Goal: Information Seeking & Learning: Find specific page/section

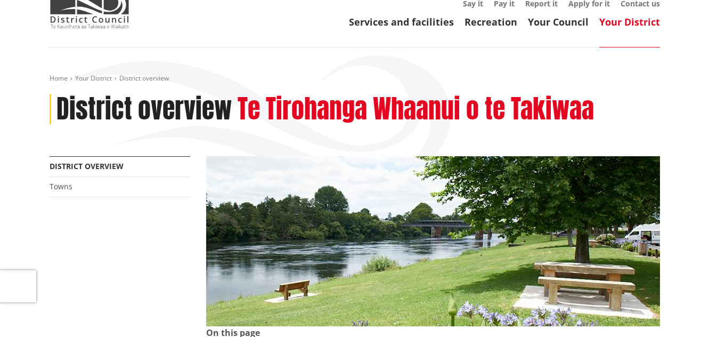
scroll to position [63, 0]
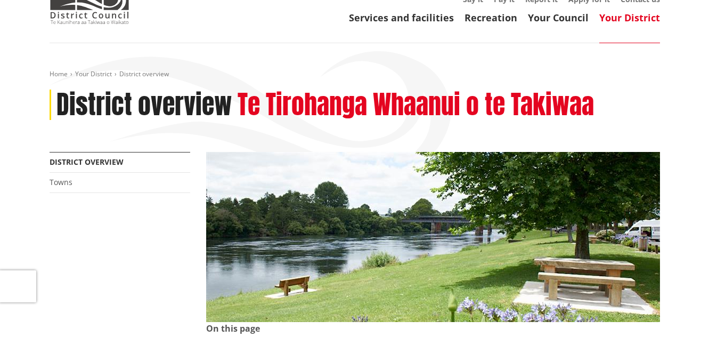
drag, startPoint x: 0, startPoint y: 0, endPoint x: 710, endPoint y: 39, distance: 711.0
click at [420, 19] on link "Services and facilities" at bounding box center [401, 17] width 105 height 13
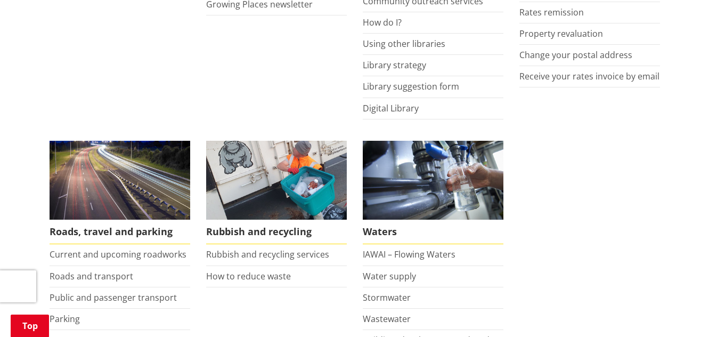
scroll to position [711, 0]
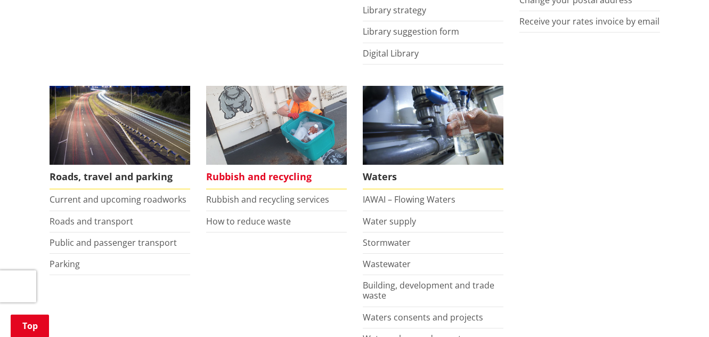
click at [266, 180] on span "Rubbish and recycling" at bounding box center [276, 177] width 141 height 24
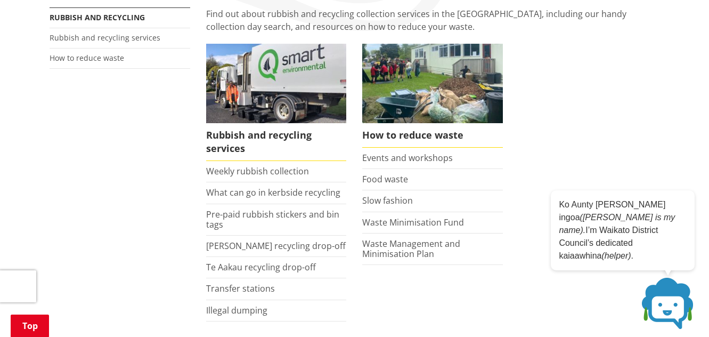
scroll to position [218, 0]
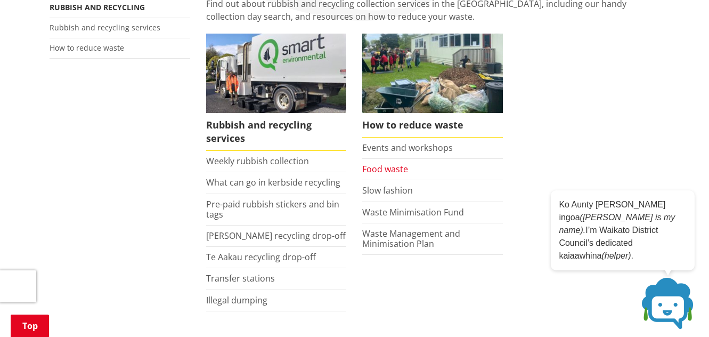
click at [386, 170] on link "Food waste" at bounding box center [385, 169] width 46 height 12
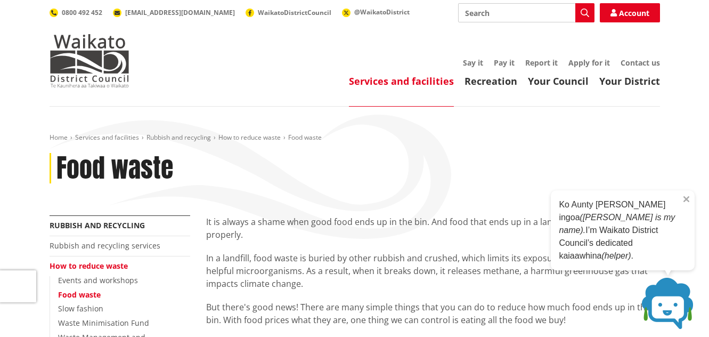
click at [683, 258] on p "Ko Aunty [PERSON_NAME] ingoa ([PERSON_NAME] is my name). I’m Waikato District C…" at bounding box center [623, 230] width 128 height 64
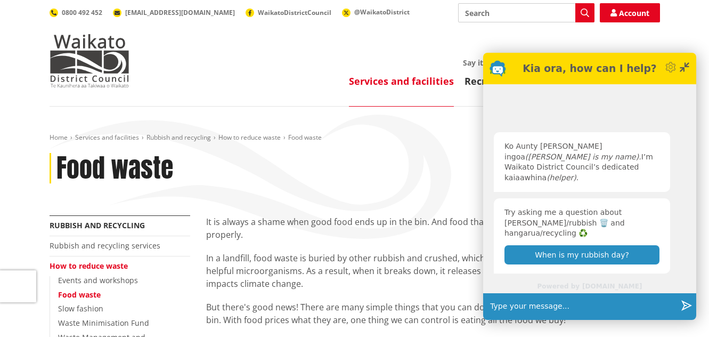
click at [681, 75] on div "Minimise" at bounding box center [684, 68] width 11 height 19
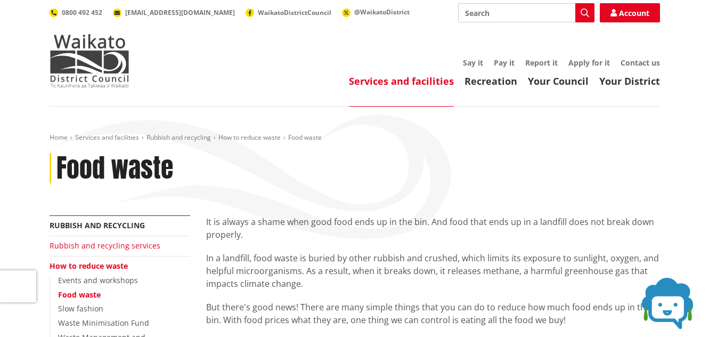
click at [86, 246] on link "Rubbish and recycling services" at bounding box center [105, 245] width 111 height 10
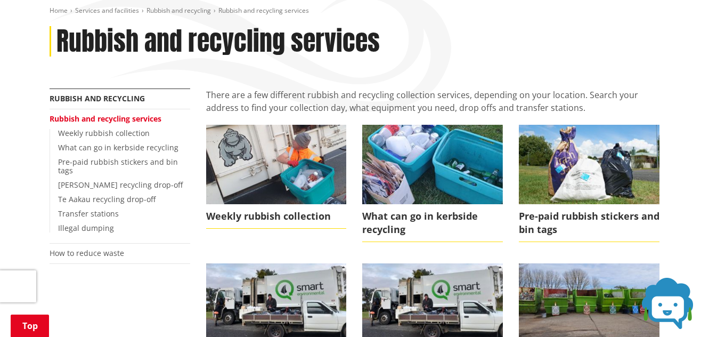
scroll to position [122, 0]
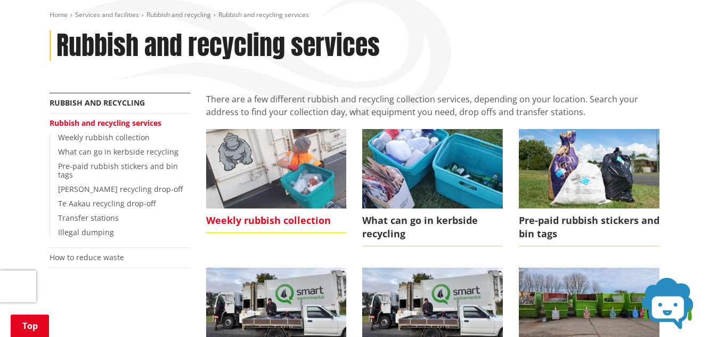
click at [297, 220] on span "Weekly rubbish collection" at bounding box center [276, 220] width 141 height 24
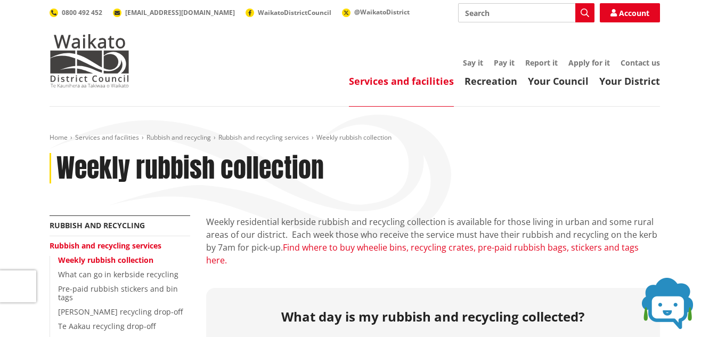
click at [547, 245] on link "Find where to buy wheelie bins, recycling crates, pre-paid rubbish bags, sticke…" at bounding box center [422, 253] width 432 height 24
drag, startPoint x: 500, startPoint y: 13, endPoint x: 505, endPoint y: 9, distance: 7.2
click at [505, 9] on input "Search" at bounding box center [526, 12] width 136 height 19
type input "food scraps container"
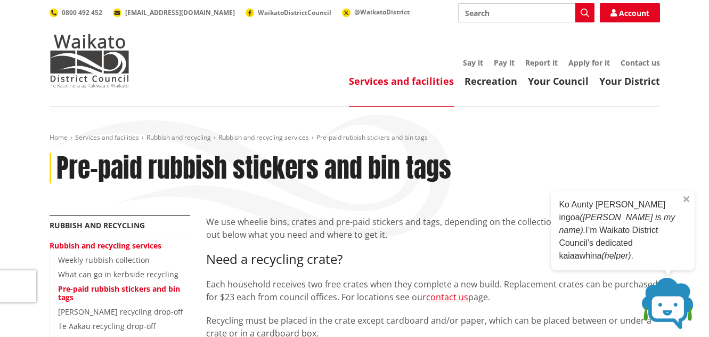
click at [684, 202] on icon "Close" at bounding box center [686, 199] width 6 height 6
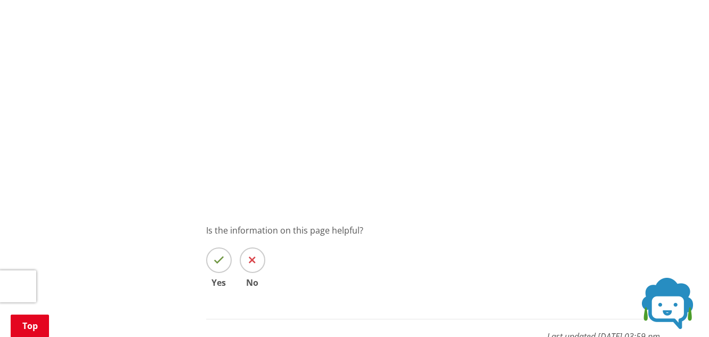
scroll to position [788, 0]
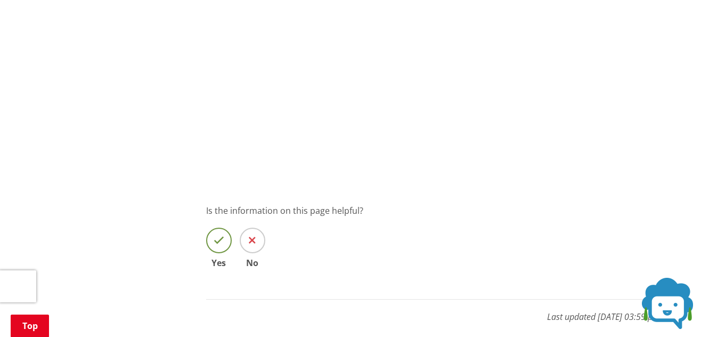
click at [219, 243] on icon at bounding box center [219, 240] width 11 height 11
click at [0, 0] on input "Yes" at bounding box center [0, 0] width 0 height 0
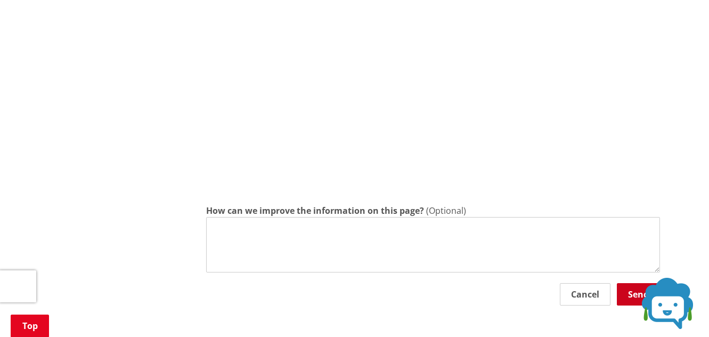
click at [626, 293] on button "Send" at bounding box center [638, 294] width 43 height 22
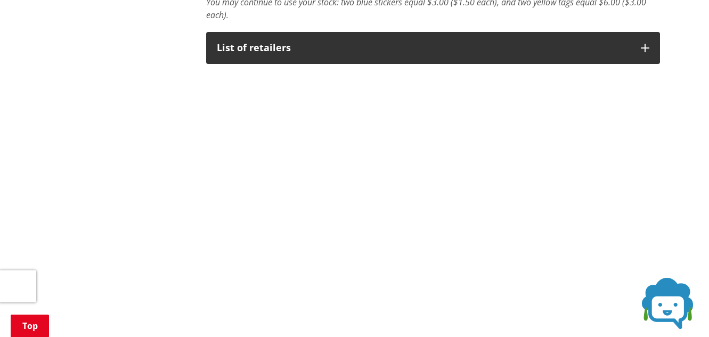
scroll to position [601, 0]
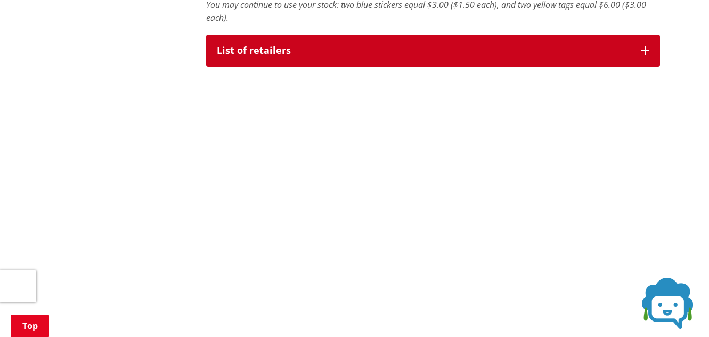
click at [642, 46] on button "List of retailers" at bounding box center [433, 51] width 454 height 32
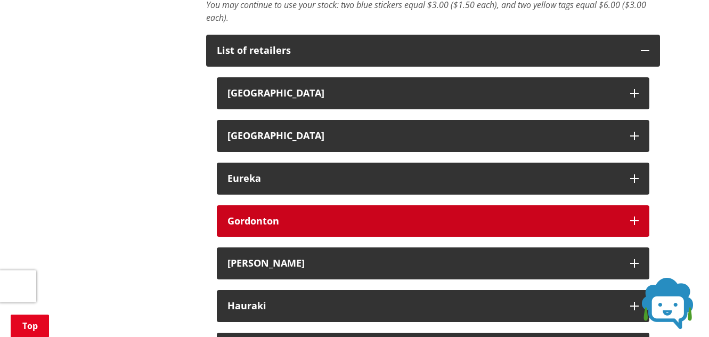
click at [574, 221] on div "Gordonton" at bounding box center [423, 221] width 392 height 11
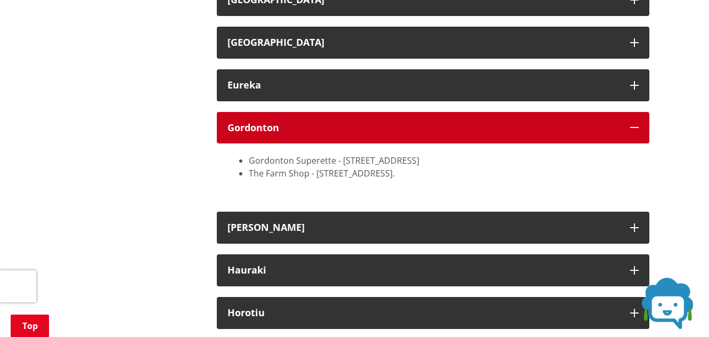
scroll to position [713, 0]
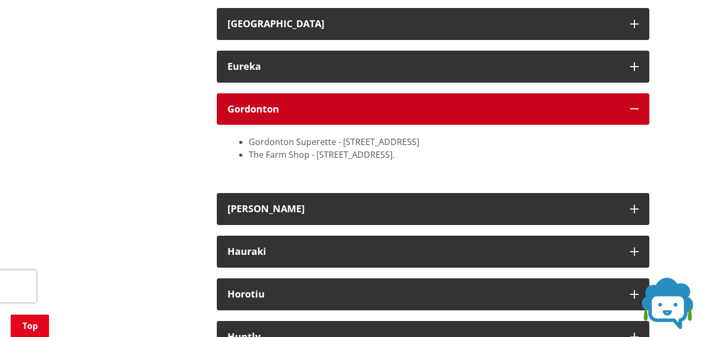
click at [634, 108] on icon "button" at bounding box center [634, 108] width 9 height 9
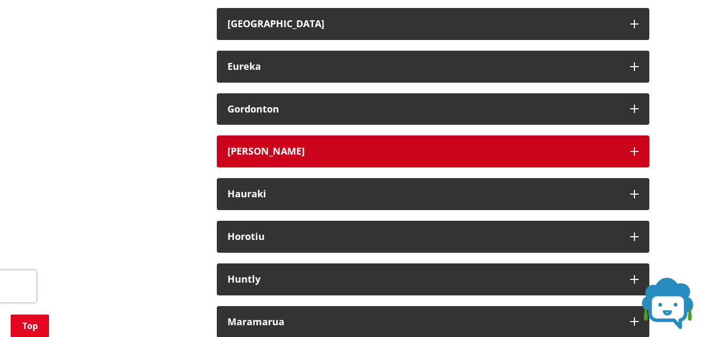
click at [636, 147] on icon "button" at bounding box center [634, 151] width 9 height 9
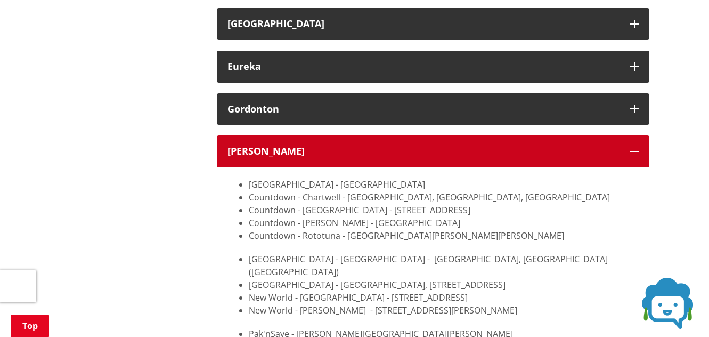
click at [636, 151] on icon "button" at bounding box center [634, 151] width 9 height 9
